Goal: Check status

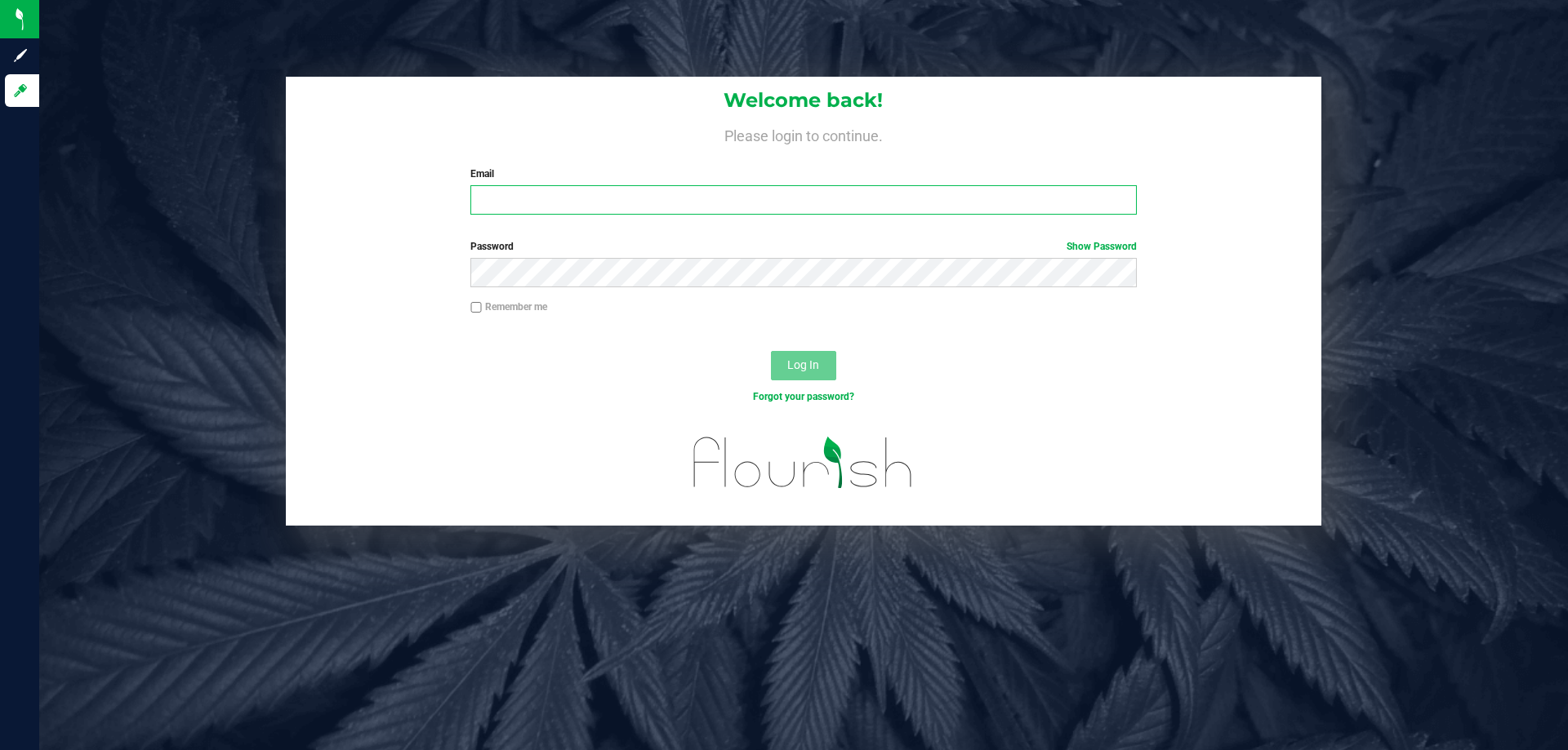
click at [537, 193] on input "Email" at bounding box center [802, 200] width 665 height 29
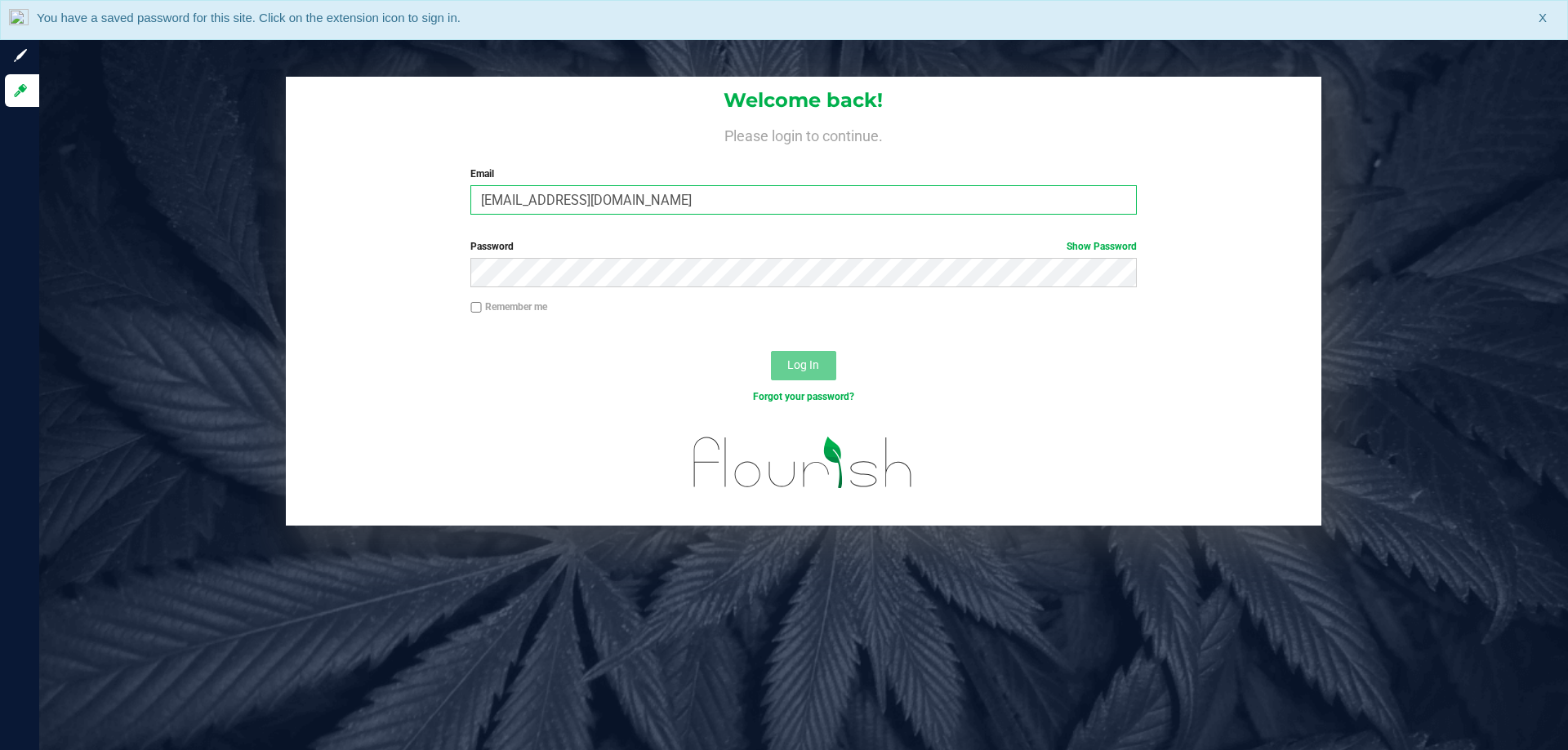
type input "[EMAIL_ADDRESS][DOMAIN_NAME]"
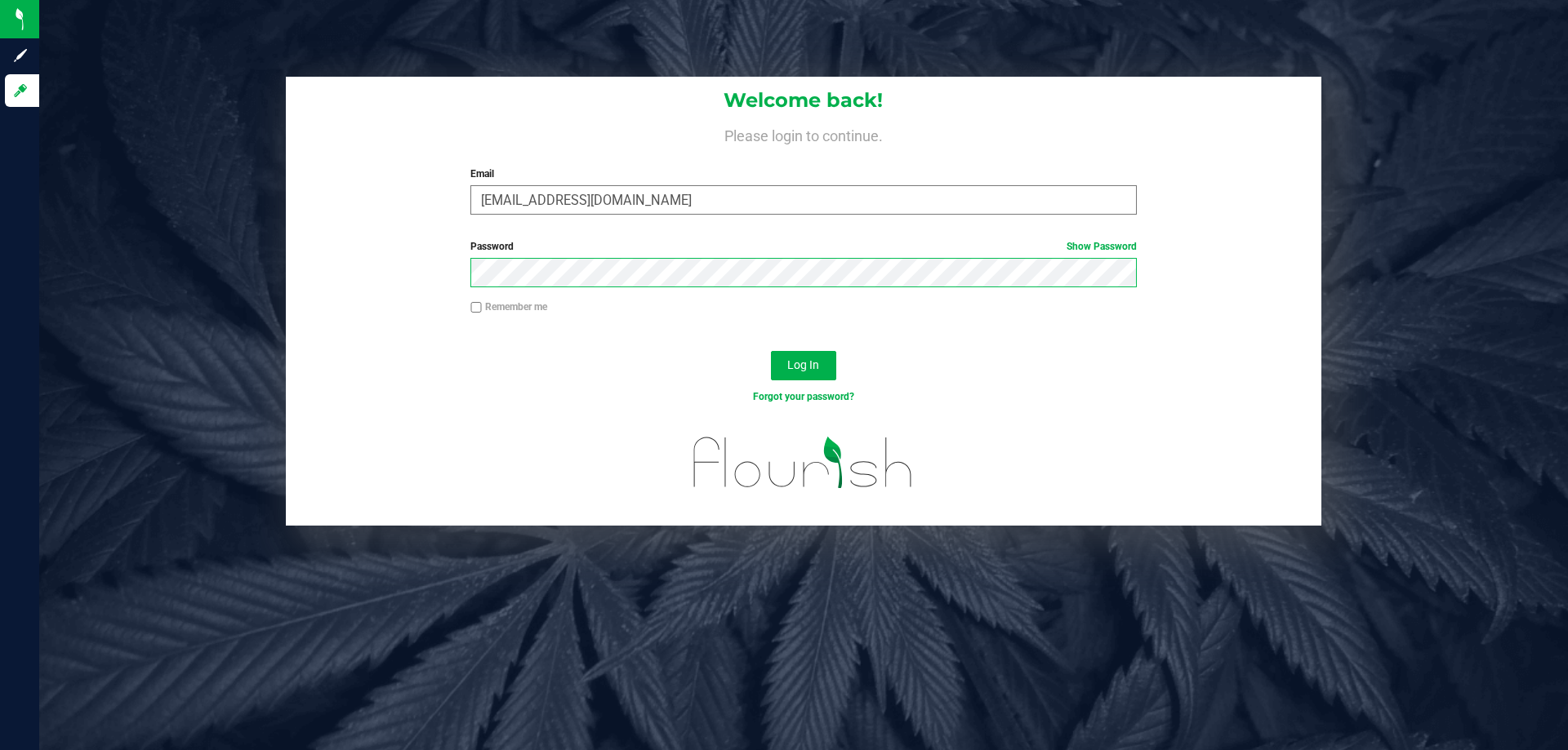
click at [771, 351] on button "Log In" at bounding box center [804, 366] width 66 height 29
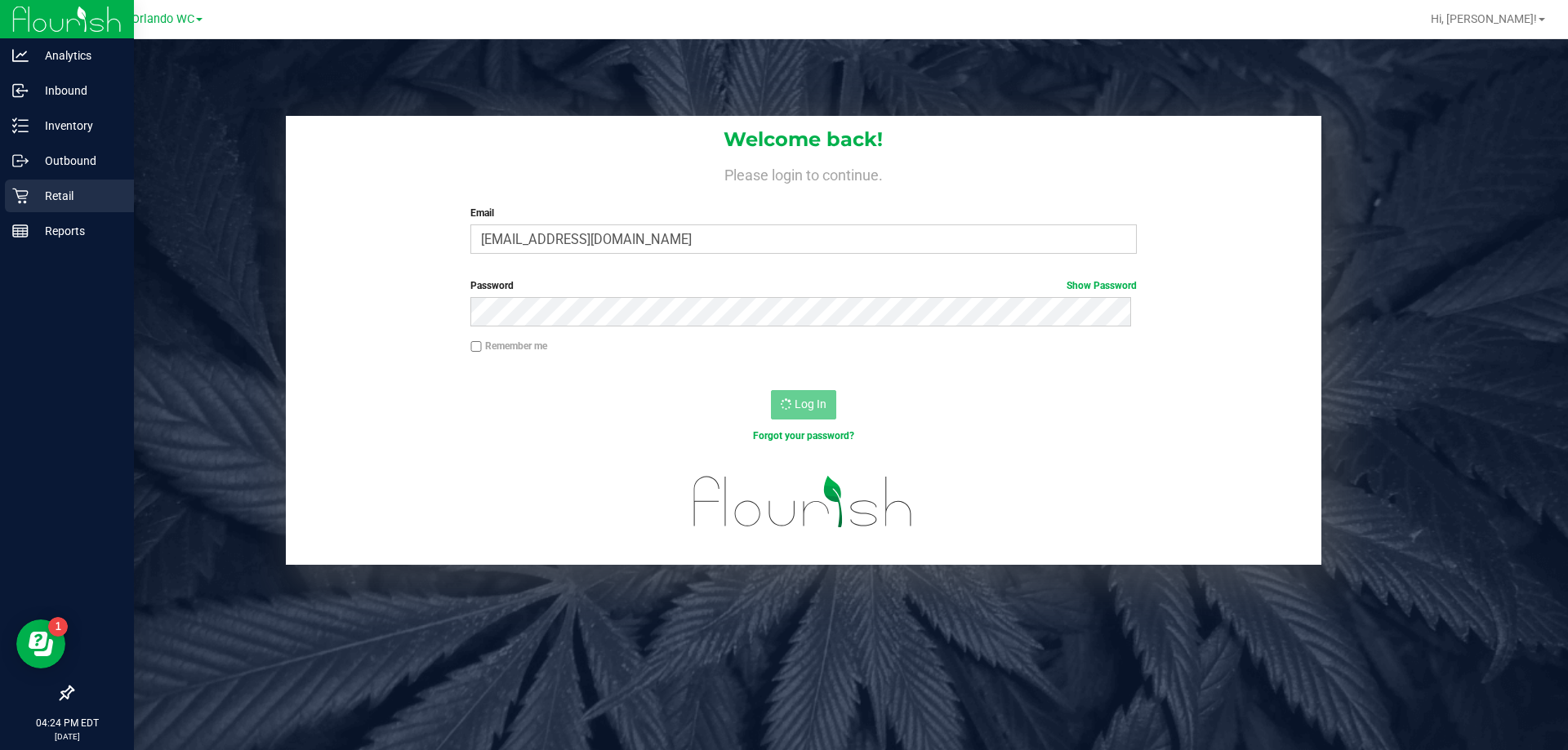
click at [8, 204] on div "Retail" at bounding box center [68, 196] width 129 height 33
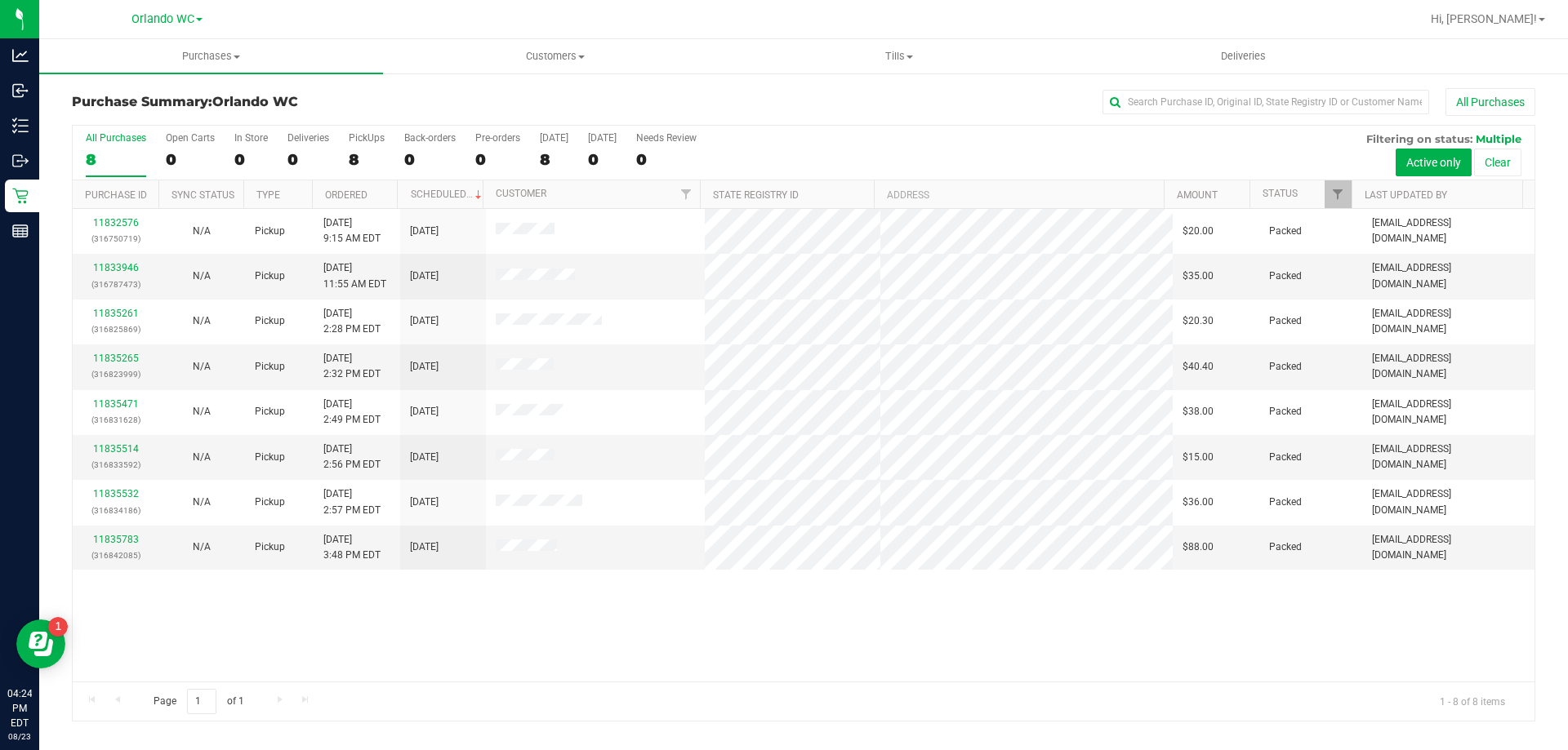
click at [125, 152] on div "8" at bounding box center [116, 160] width 60 height 19
click at [0, 0] on input "All Purchases 8" at bounding box center [0, 0] width 0 height 0
